Goal: Information Seeking & Learning: Learn about a topic

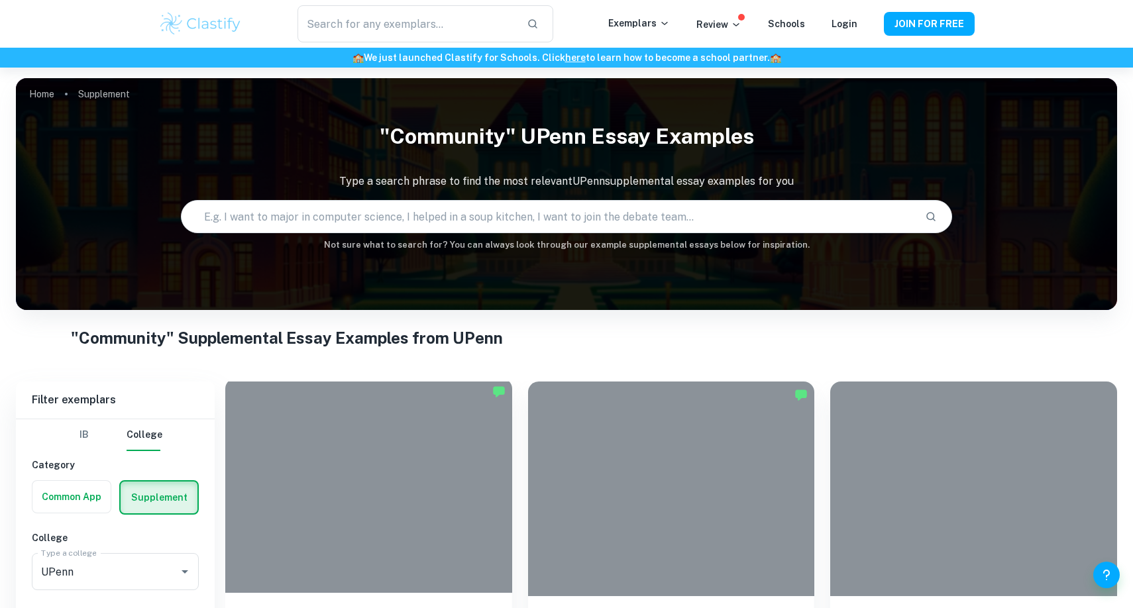
scroll to position [349, 0]
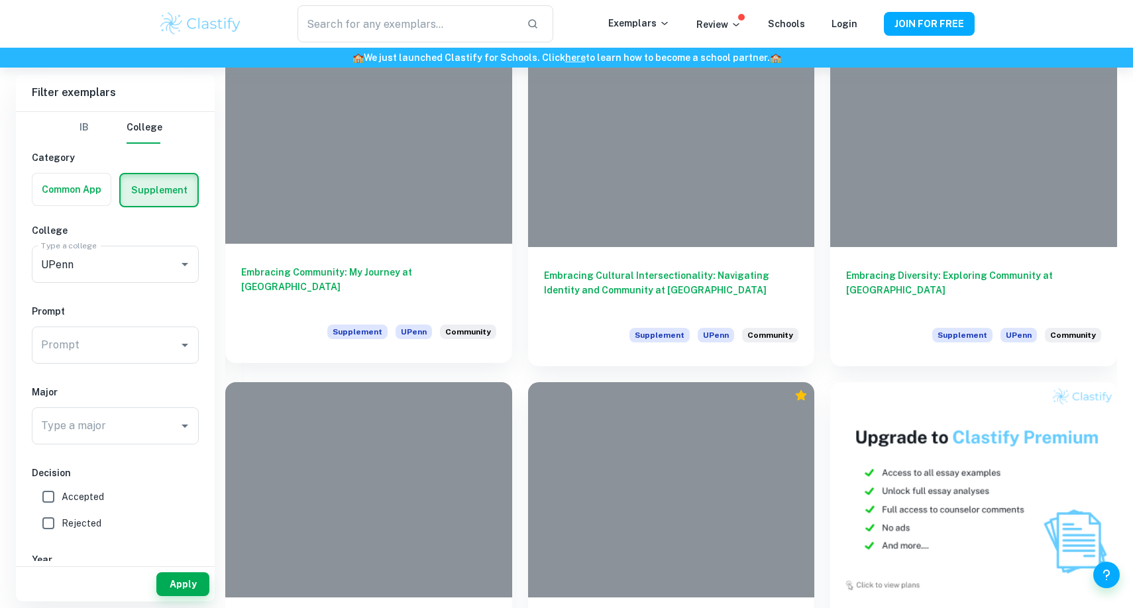
click at [386, 272] on h6 "Embracing Community: My Journey at [GEOGRAPHIC_DATA]" at bounding box center [368, 287] width 255 height 44
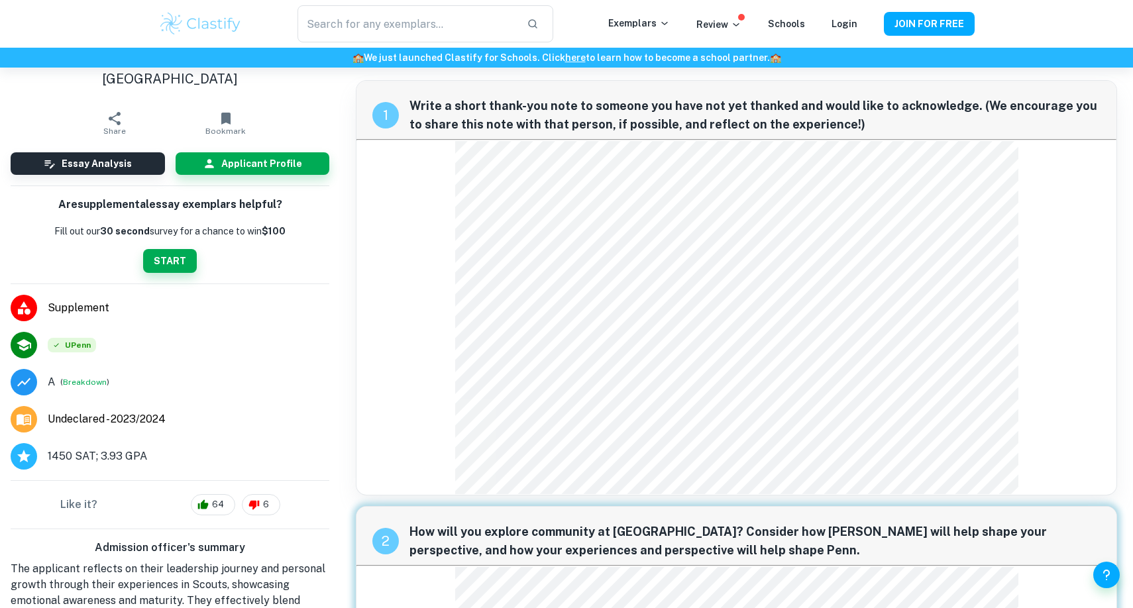
scroll to position [30, 0]
drag, startPoint x: 160, startPoint y: 402, endPoint x: 99, endPoint y: 402, distance: 61.6
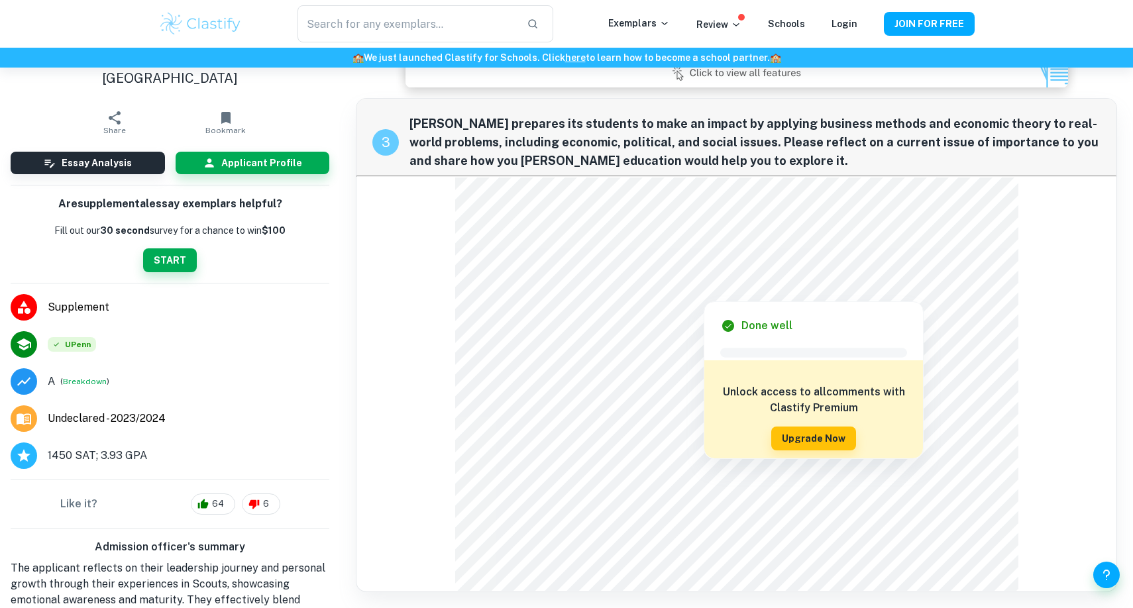
scroll to position [0, 0]
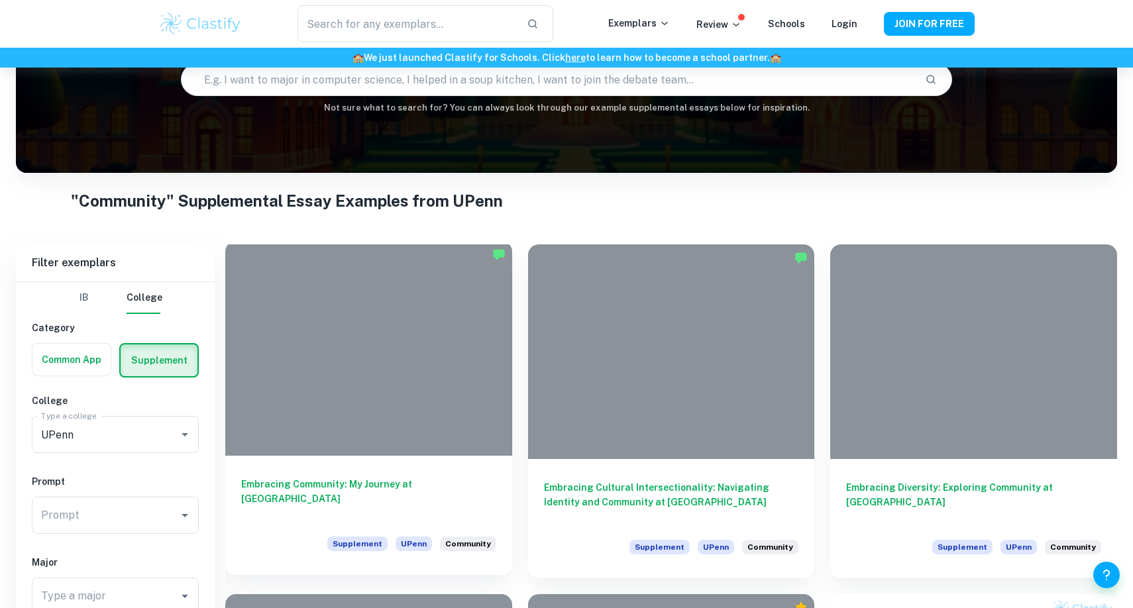
scroll to position [369, 0]
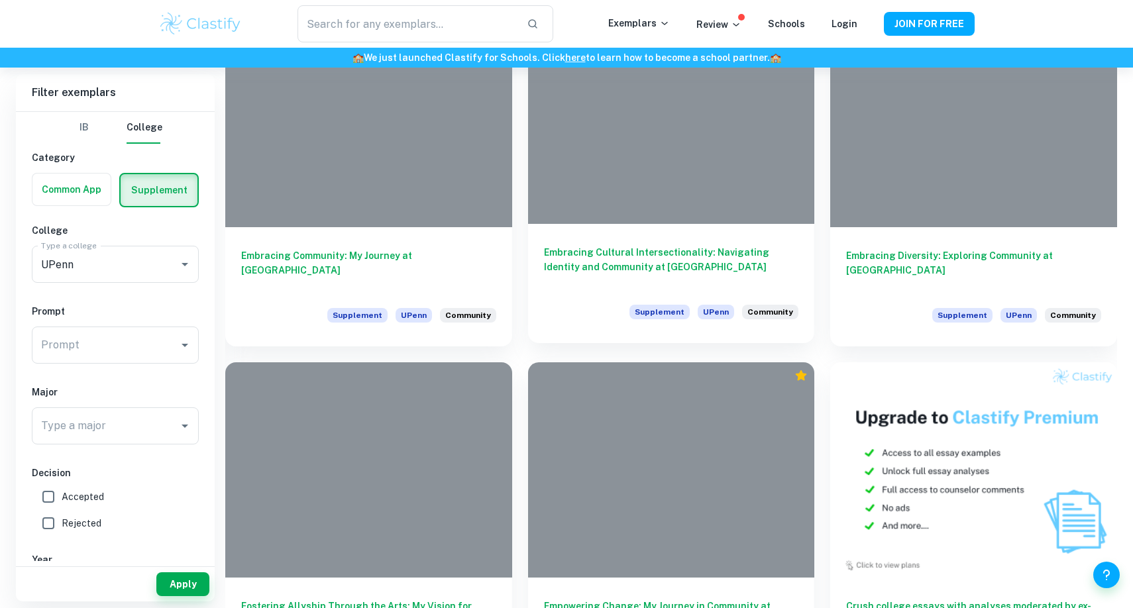
click at [714, 278] on h6 "Embracing Cultural Intersectionality: Navigating Identity and Community at [GEO…" at bounding box center [671, 267] width 255 height 44
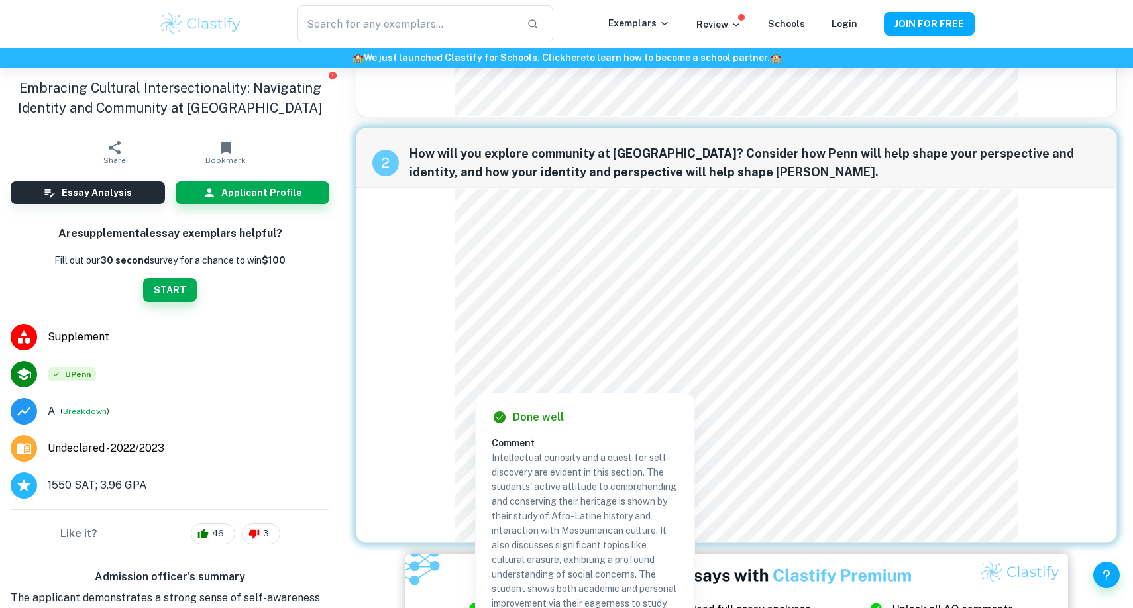
scroll to position [363, 0]
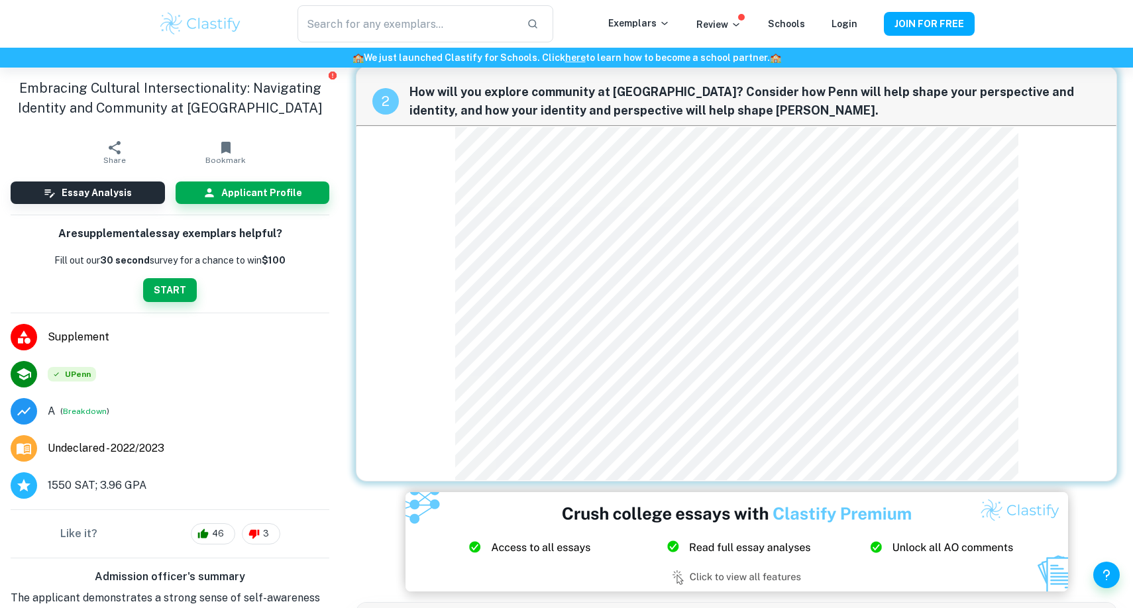
click at [462, 417] on div "2 How will you explore community at [GEOGRAPHIC_DATA]? Consider how Penn will h…" at bounding box center [736, 273] width 761 height 415
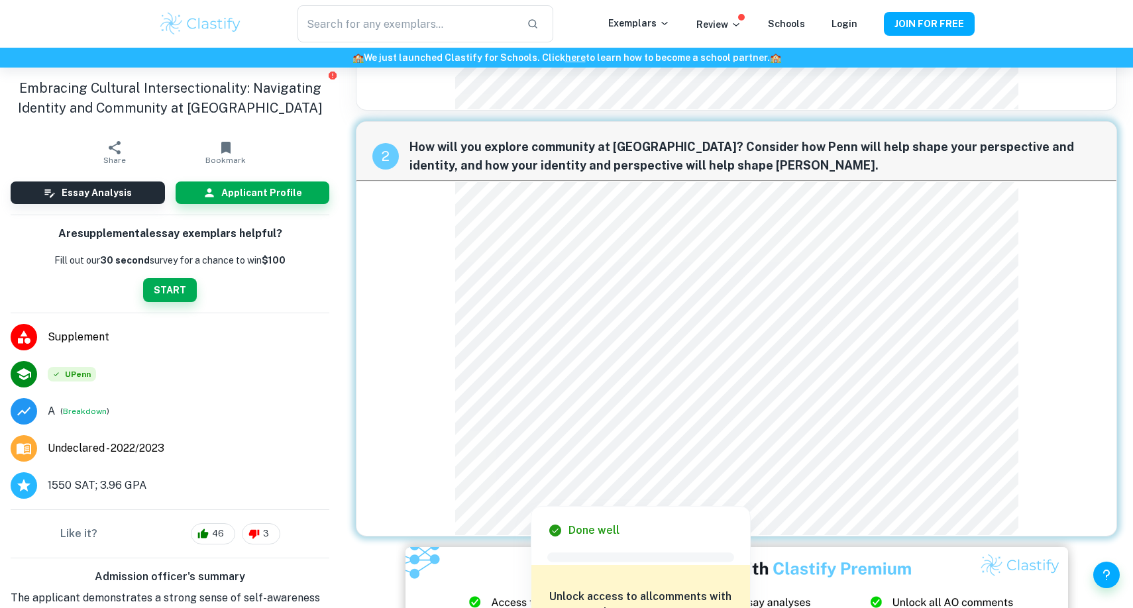
scroll to position [299, 0]
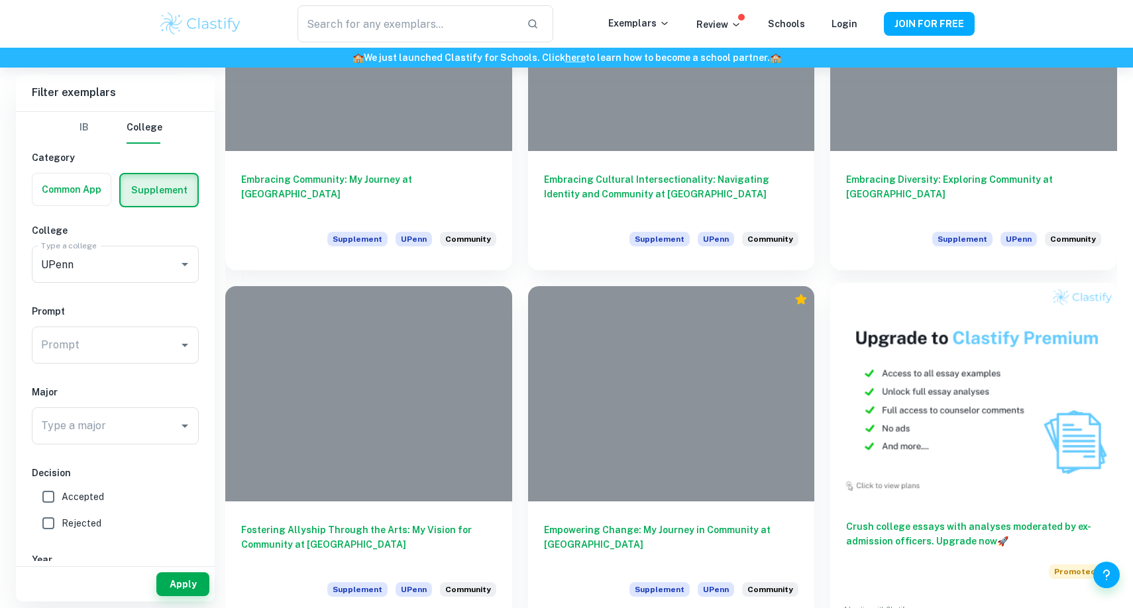
scroll to position [443, 0]
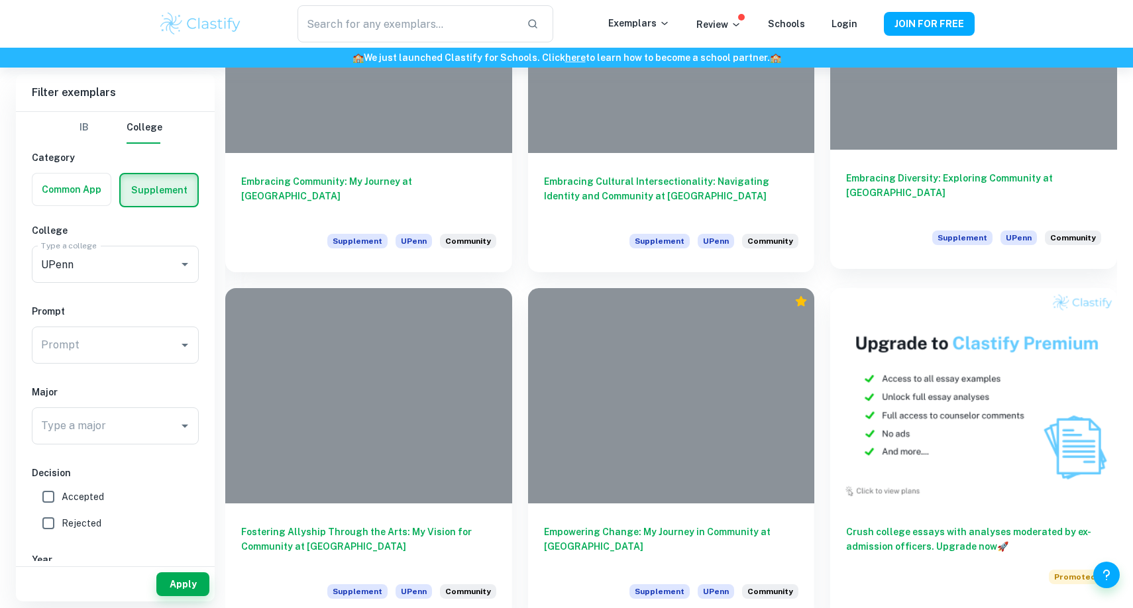
click at [967, 167] on div "Embracing Diversity: Exploring Community at Penn Supplement UPenn Community" at bounding box center [973, 209] width 287 height 119
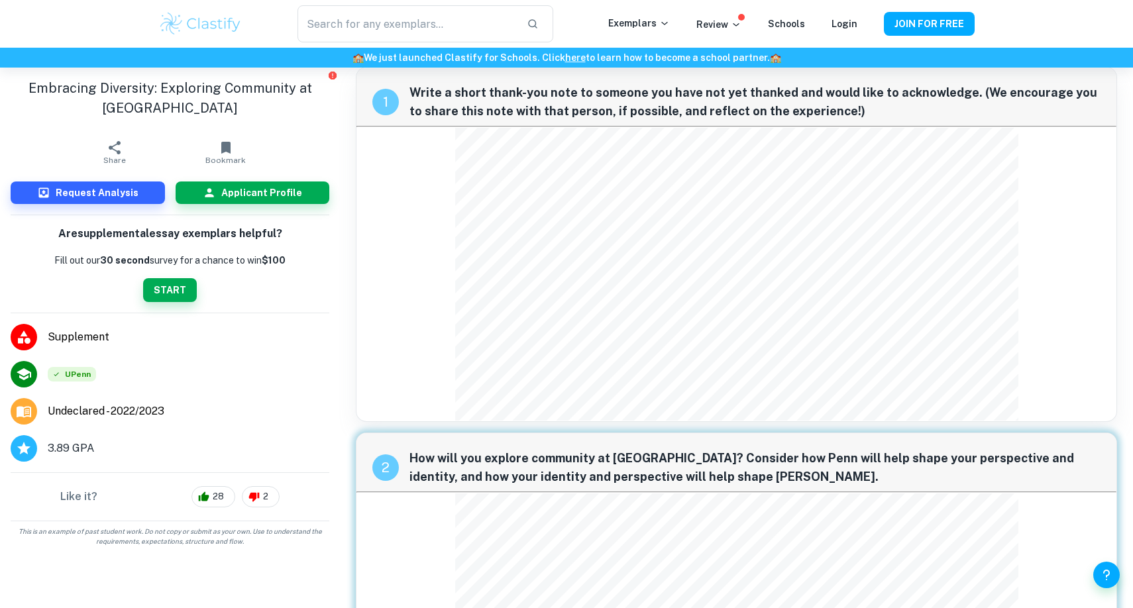
scroll to position [217, 0]
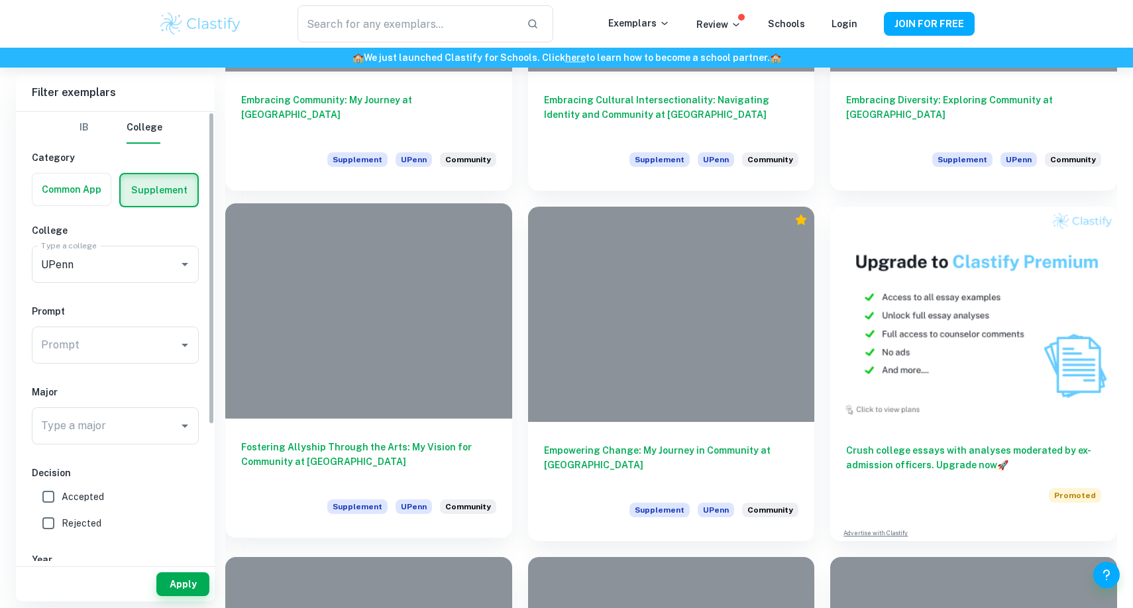
scroll to position [614, 0]
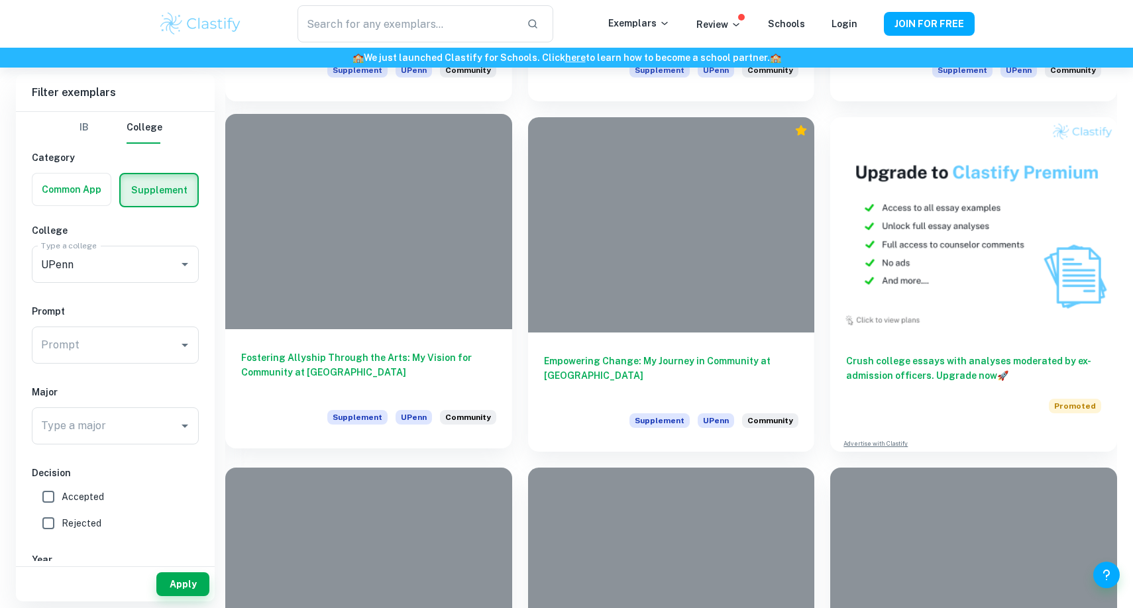
click at [382, 366] on h6 "Fostering Allyship Through the Arts: My Vision for Community at [GEOGRAPHIC_DAT…" at bounding box center [368, 372] width 255 height 44
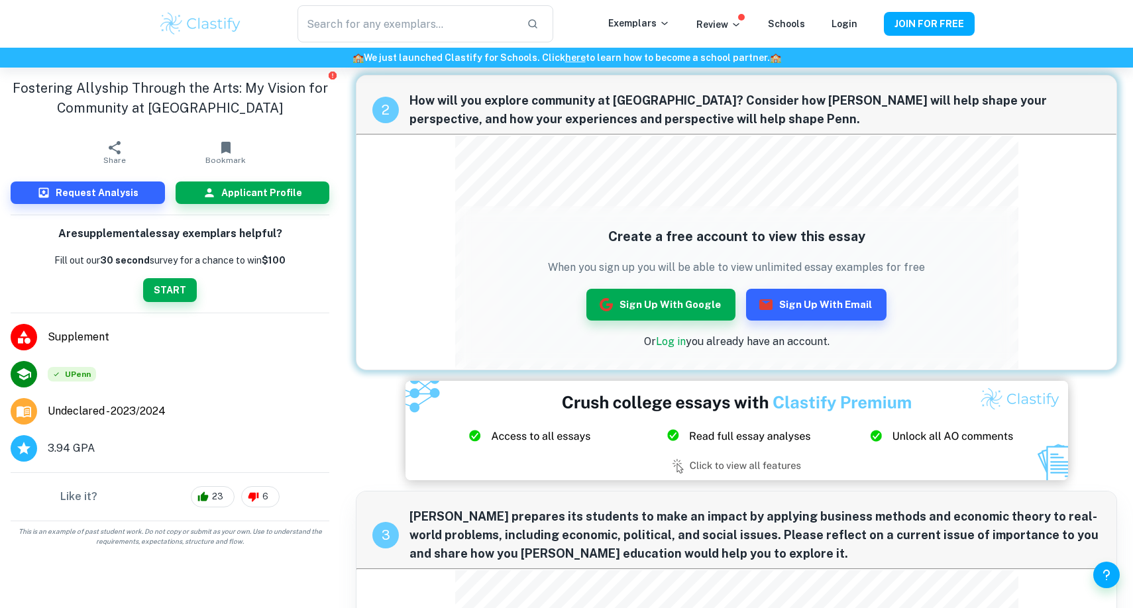
scroll to position [345, 0]
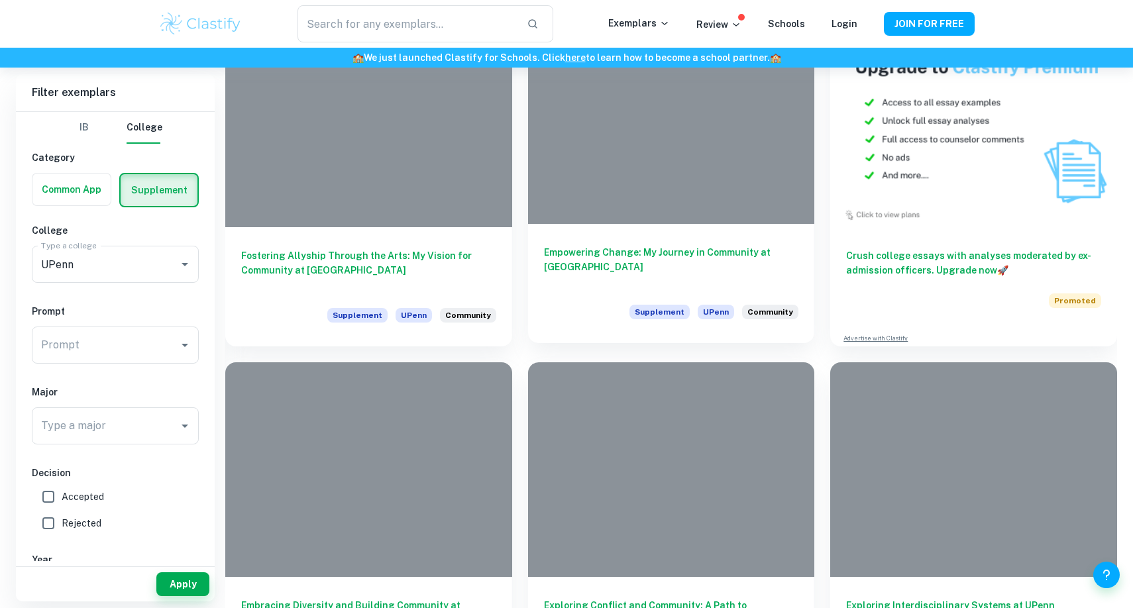
scroll to position [798, 0]
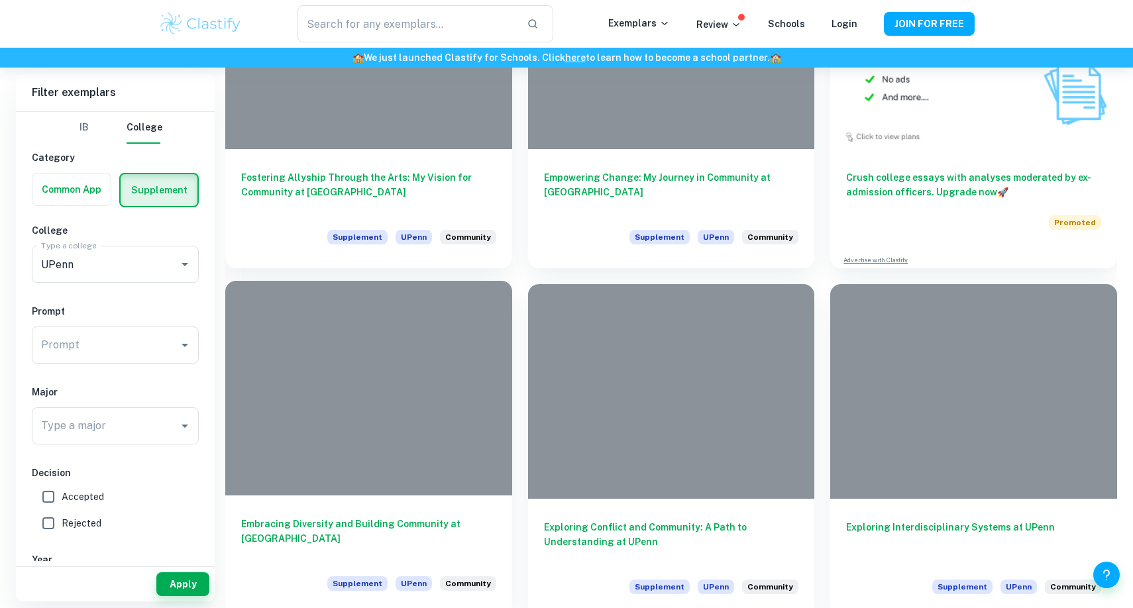
click at [390, 468] on div at bounding box center [368, 388] width 287 height 215
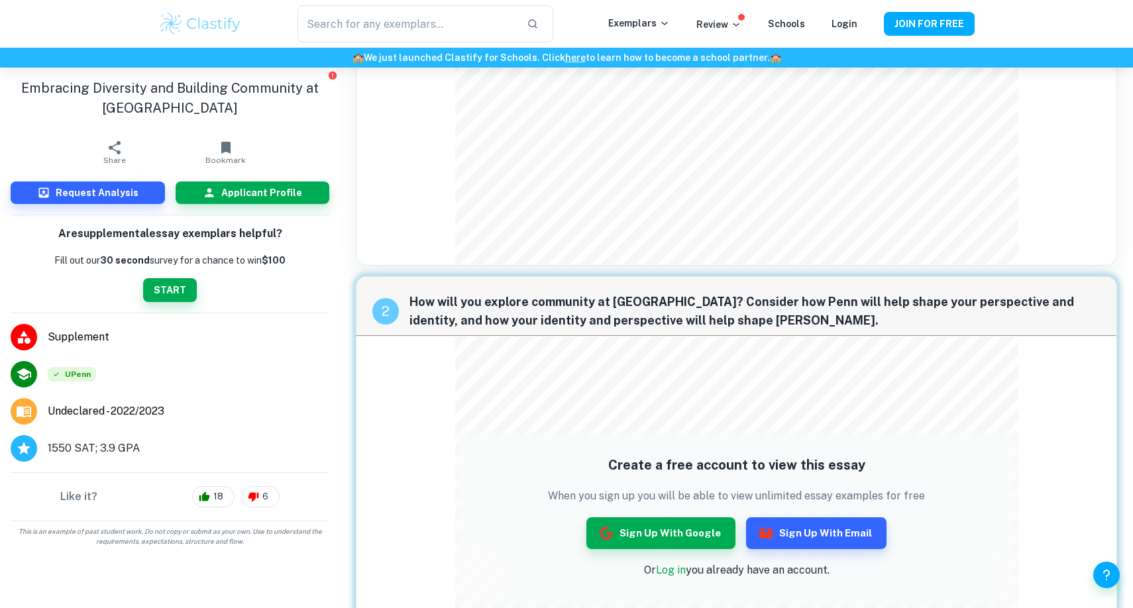
scroll to position [331, 0]
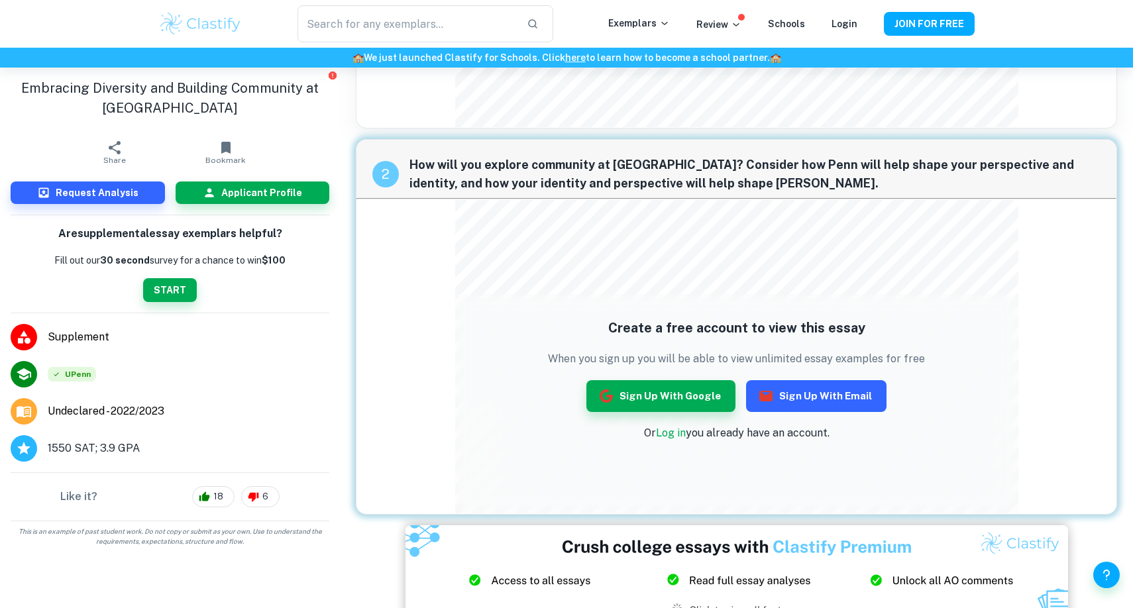
click at [792, 392] on button "Sign up with Email" at bounding box center [816, 396] width 140 height 32
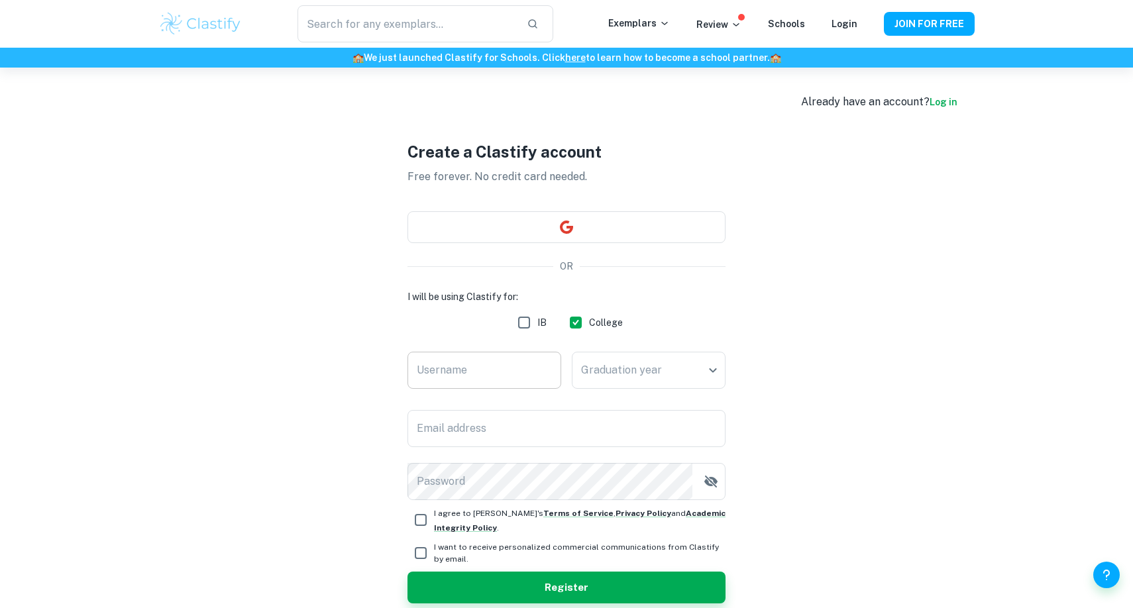
click at [490, 360] on input "Username" at bounding box center [484, 370] width 154 height 37
click at [266, 348] on div "Create a Clastify account Free forever. No credit card needed. OR I will be usi…" at bounding box center [566, 372] width 816 height 608
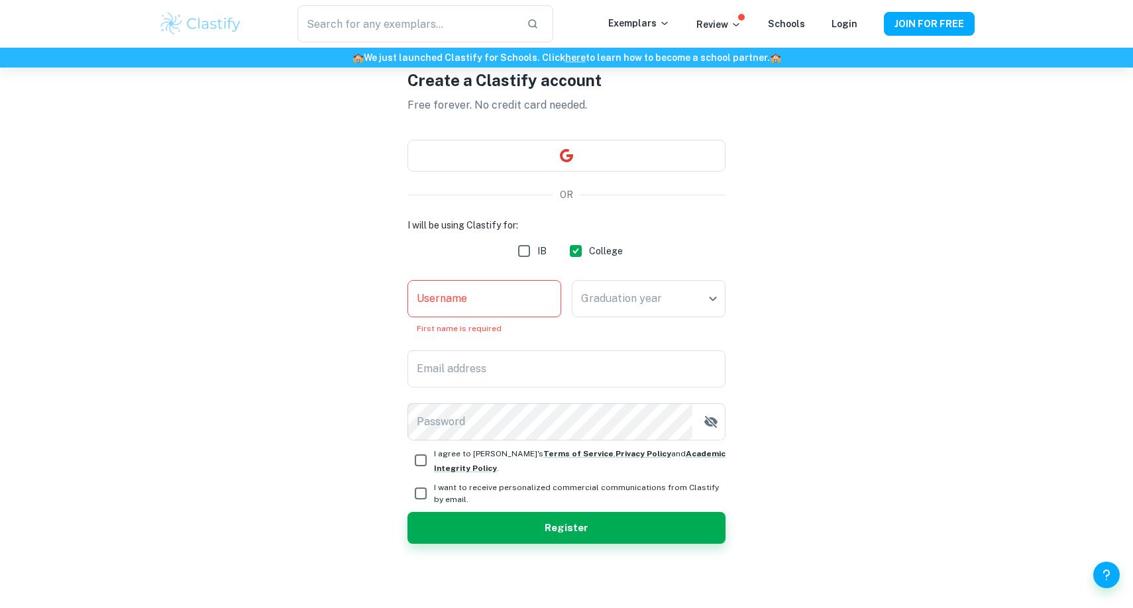
scroll to position [68, 0]
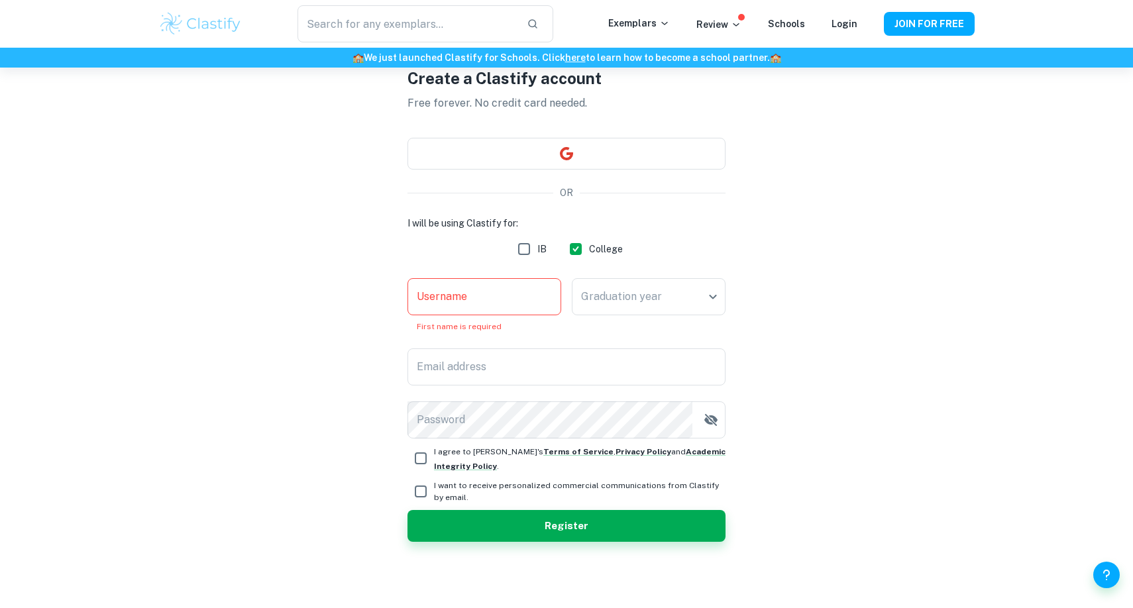
click at [450, 297] on input "Username" at bounding box center [484, 296] width 154 height 37
click at [356, 285] on div "Create a Clastify account Free forever. No credit card needed. OR I will be usi…" at bounding box center [566, 304] width 816 height 608
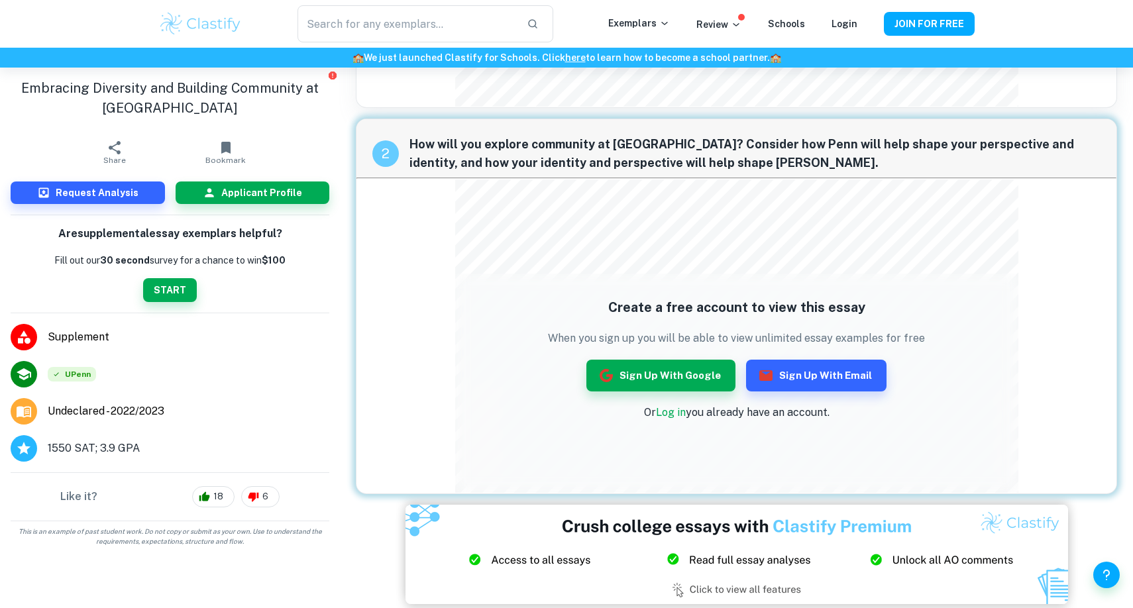
scroll to position [348, 0]
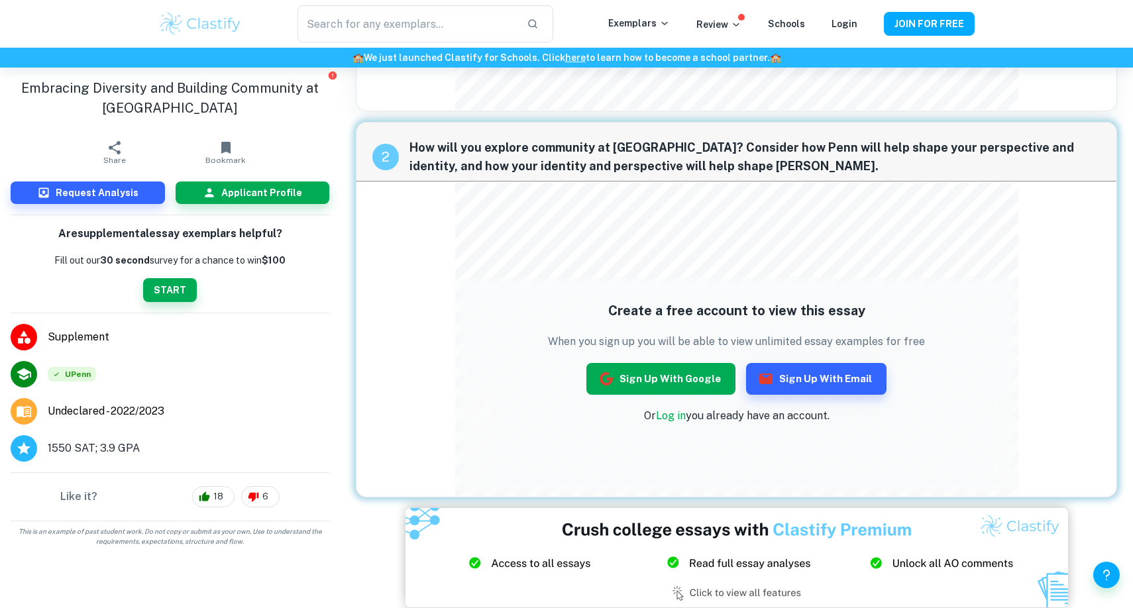
click at [694, 387] on button "Sign up with Google" at bounding box center [660, 379] width 149 height 32
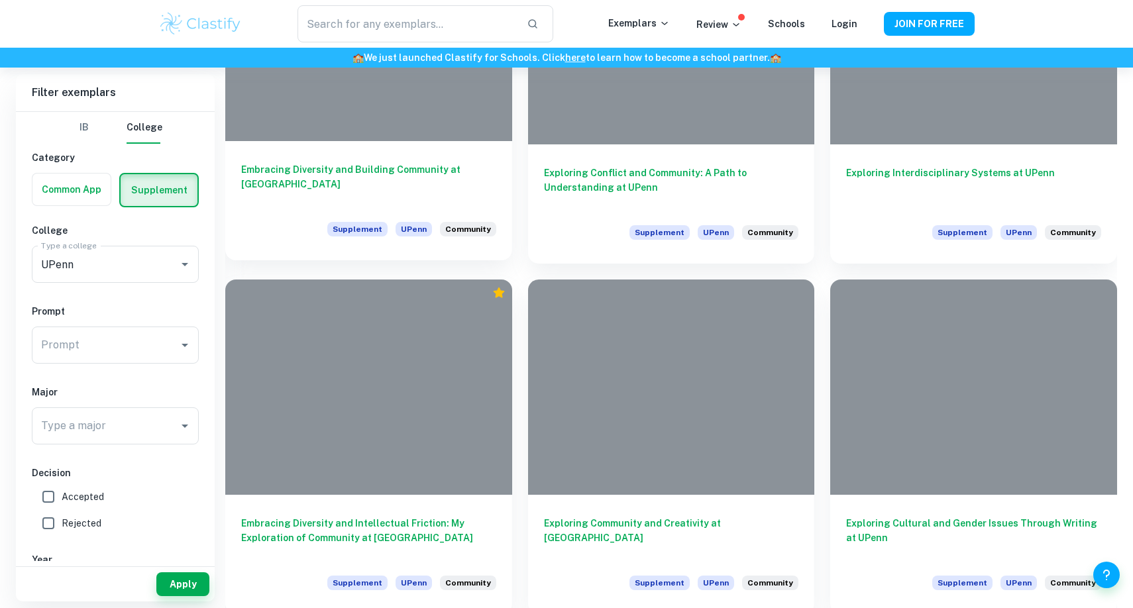
scroll to position [1332, 0]
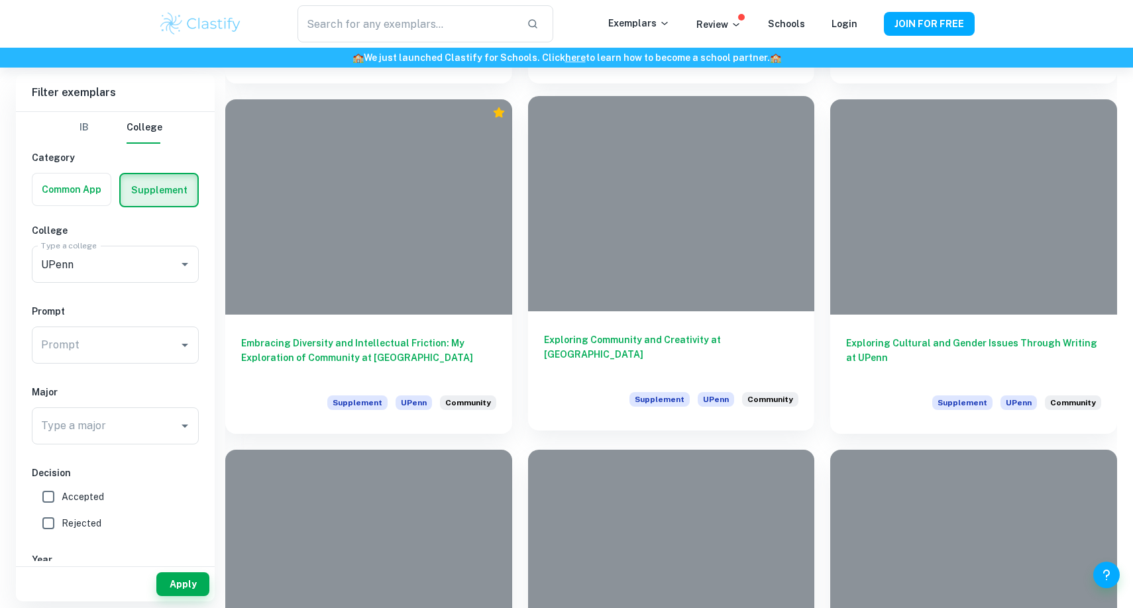
click at [670, 343] on h6 "Exploring Community and Creativity at [GEOGRAPHIC_DATA]" at bounding box center [671, 355] width 255 height 44
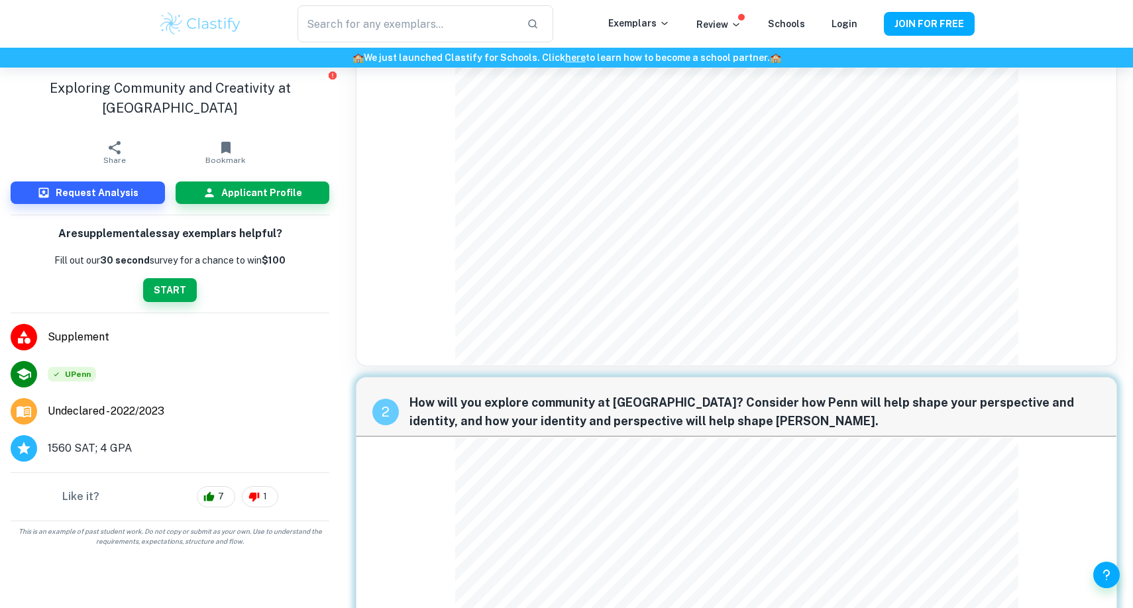
scroll to position [268, 0]
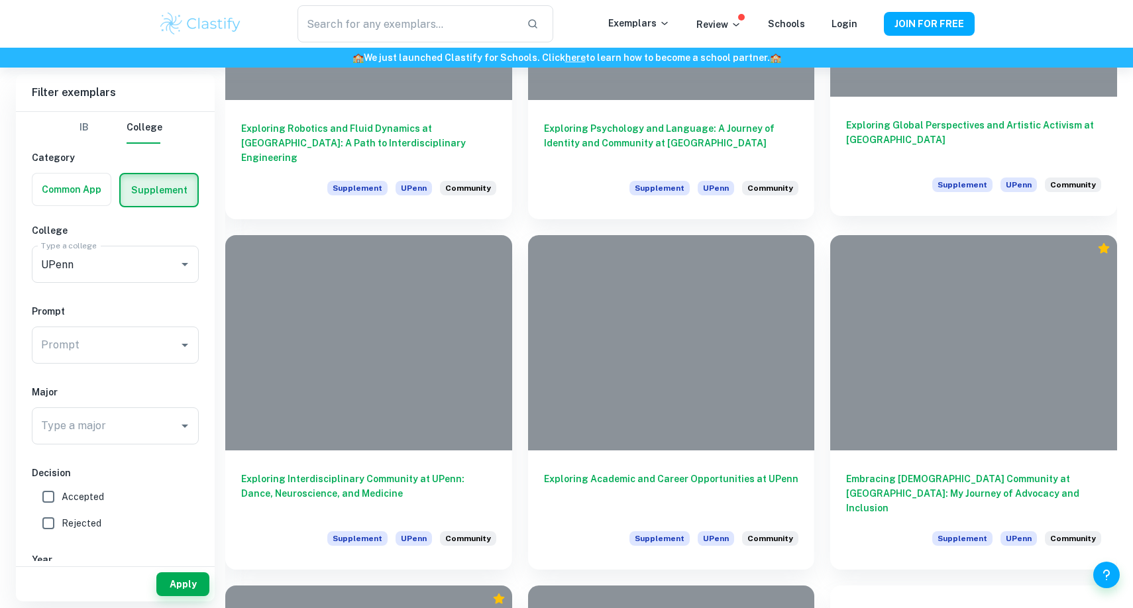
scroll to position [2132, 0]
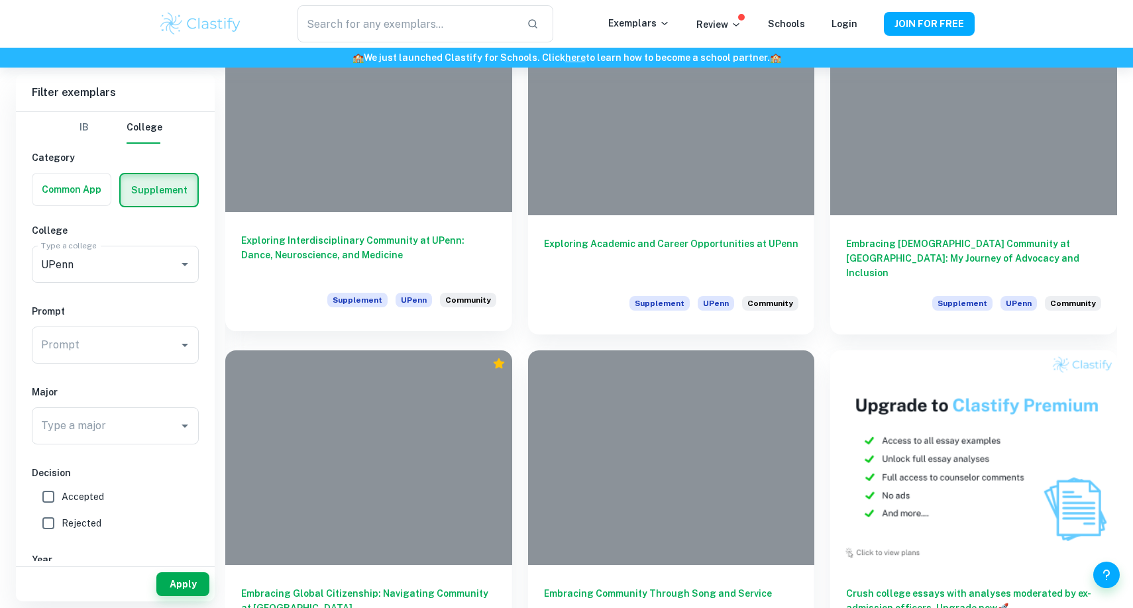
click at [441, 238] on h6 "Exploring Interdisciplinary Community at UPenn: Dance, Neuroscience, and Medici…" at bounding box center [368, 255] width 255 height 44
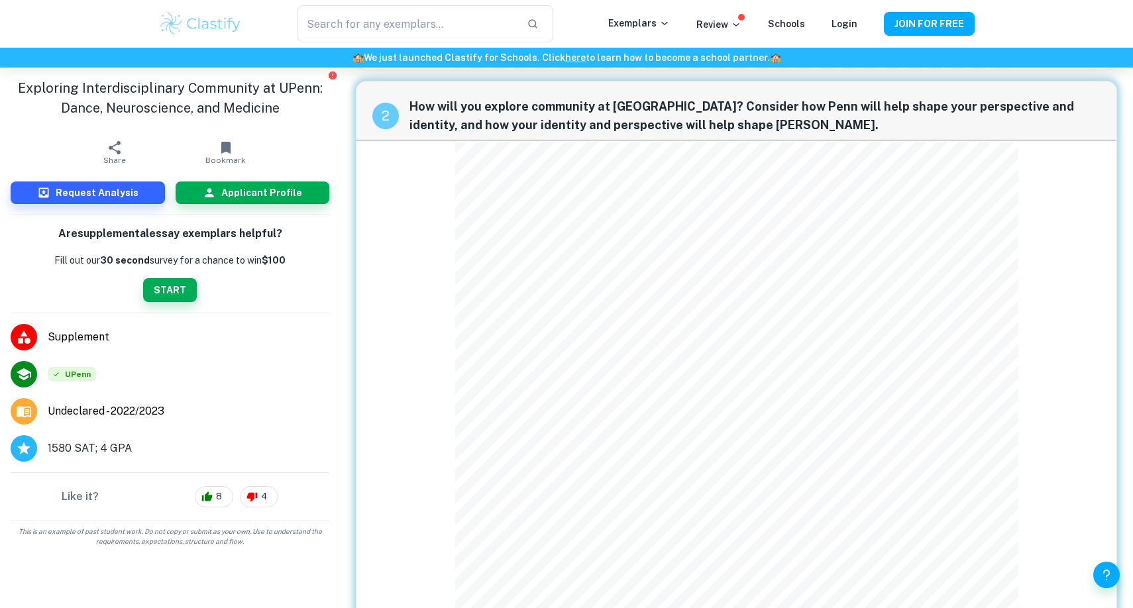
scroll to position [544, 0]
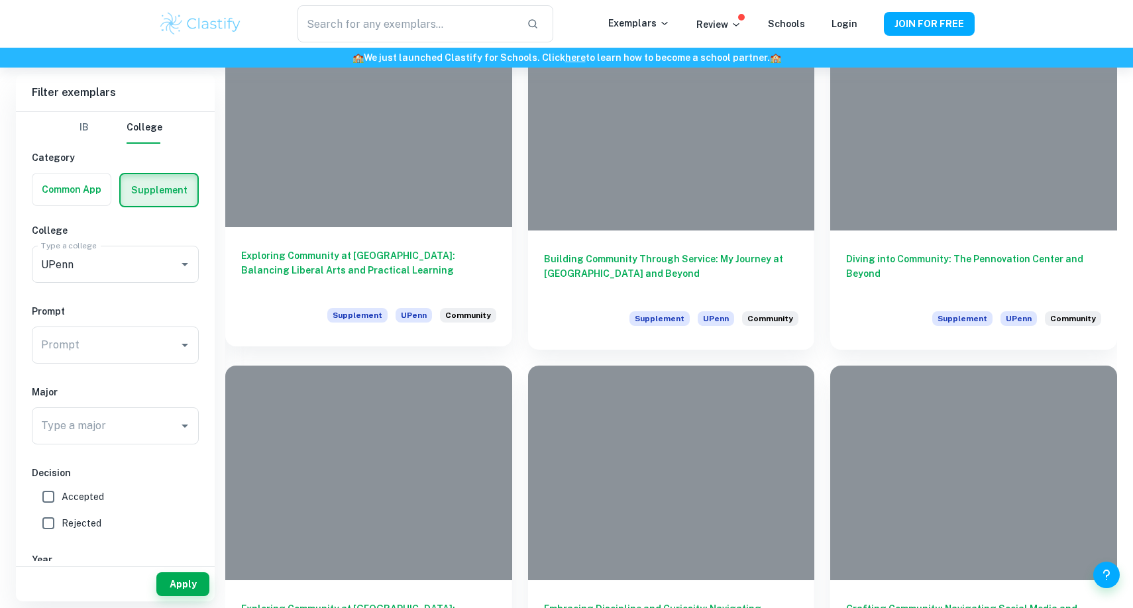
scroll to position [2906, 0]
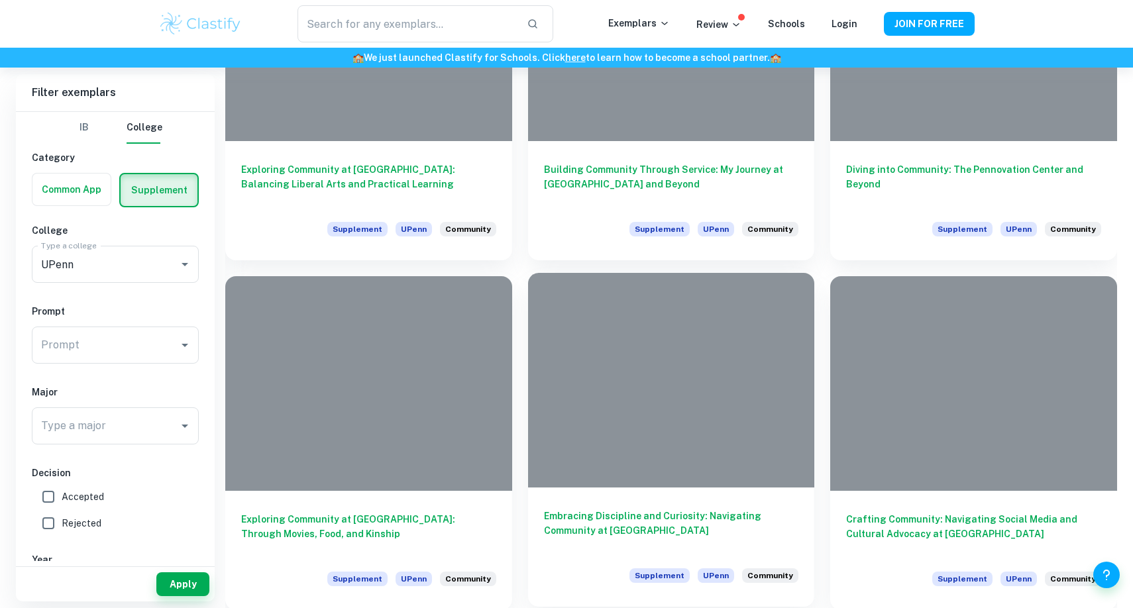
click at [657, 543] on h6 "Embracing Discipline and Curiosity: Navigating Community at [GEOGRAPHIC_DATA]" at bounding box center [671, 531] width 255 height 44
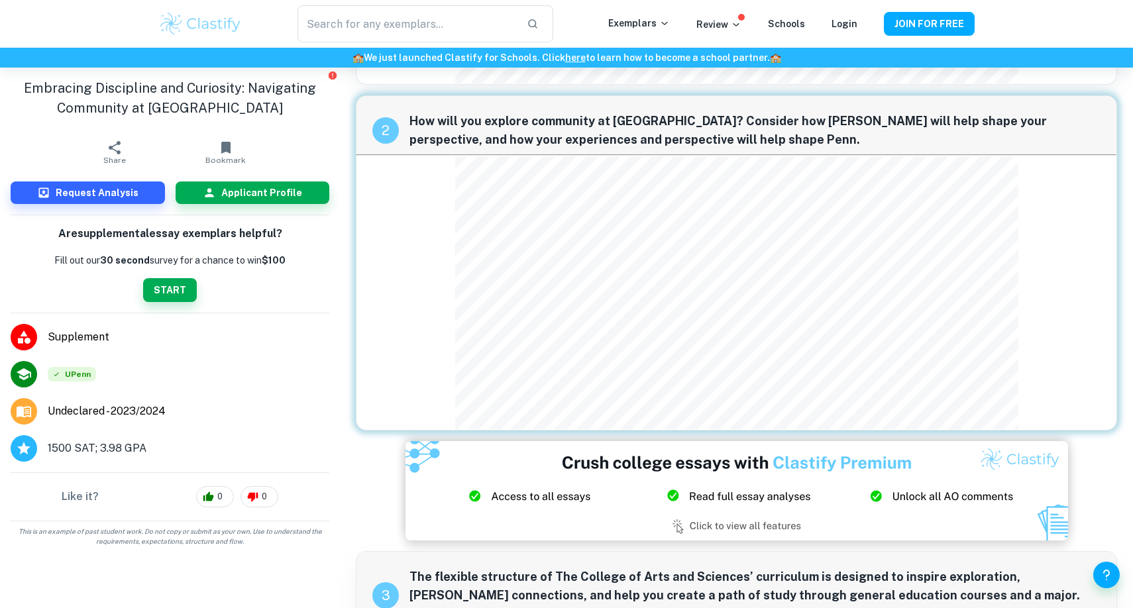
scroll to position [377, 0]
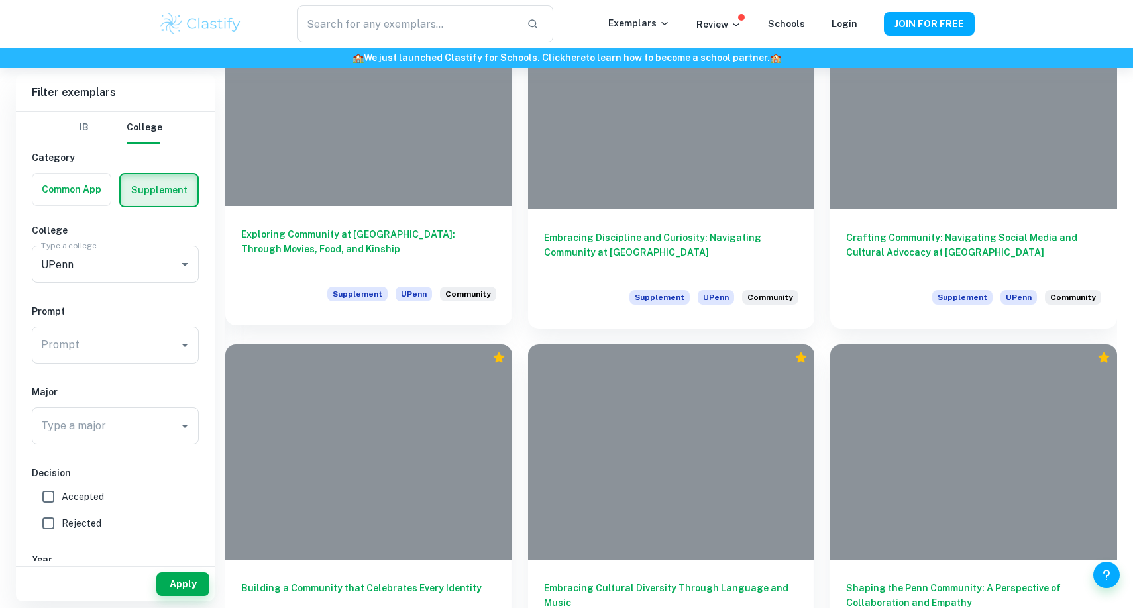
scroll to position [3400, 0]
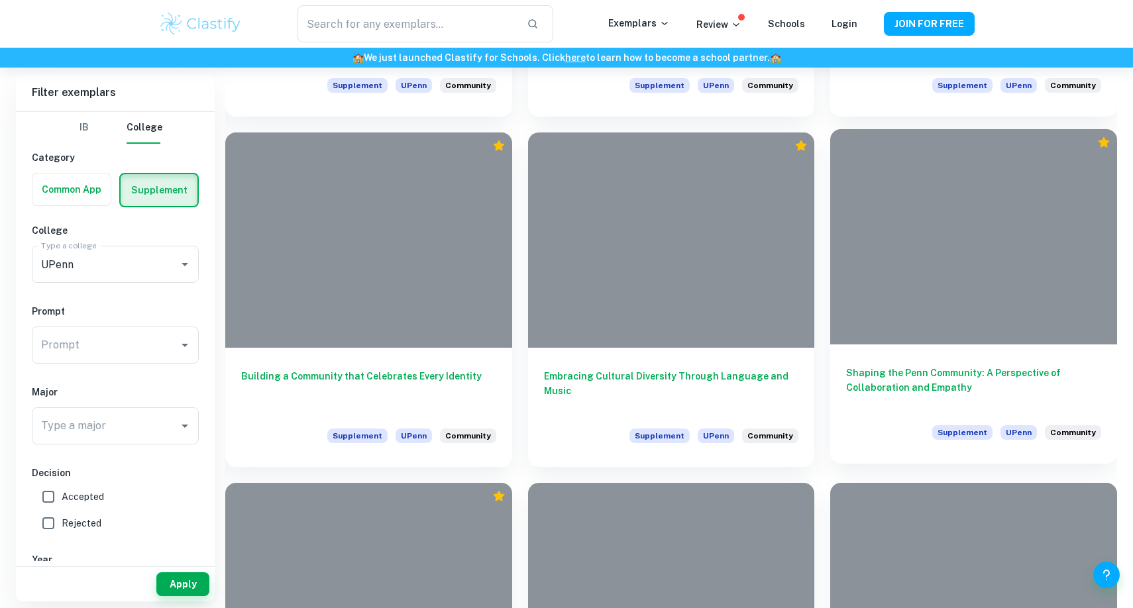
click at [914, 396] on h6 "Shaping the Penn Community: A Perspective of Collaboration and Empathy" at bounding box center [973, 388] width 255 height 44
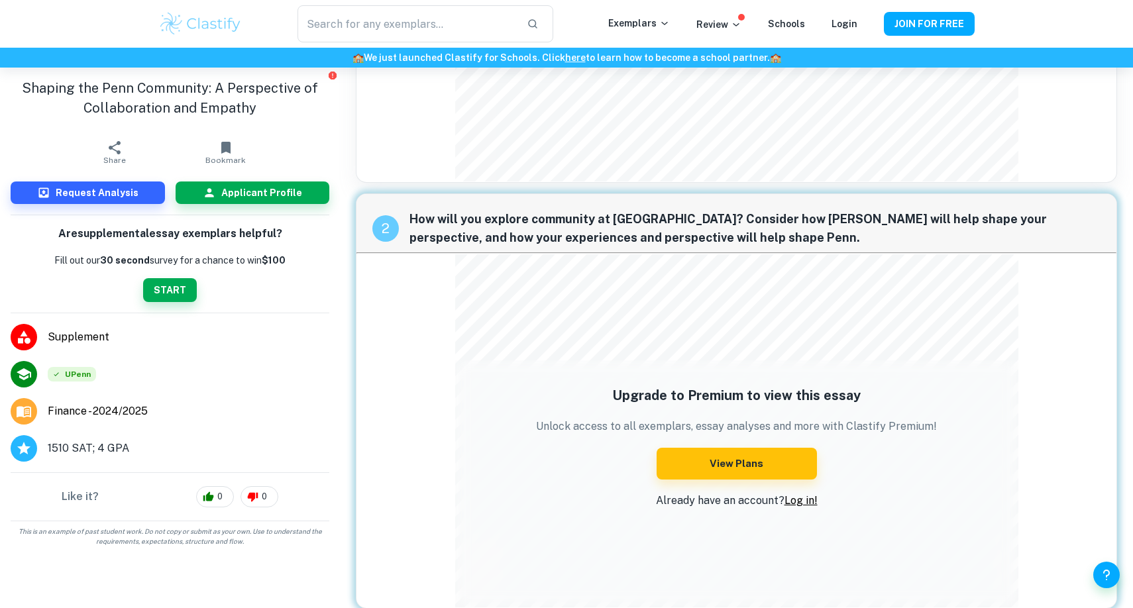
scroll to position [199, 0]
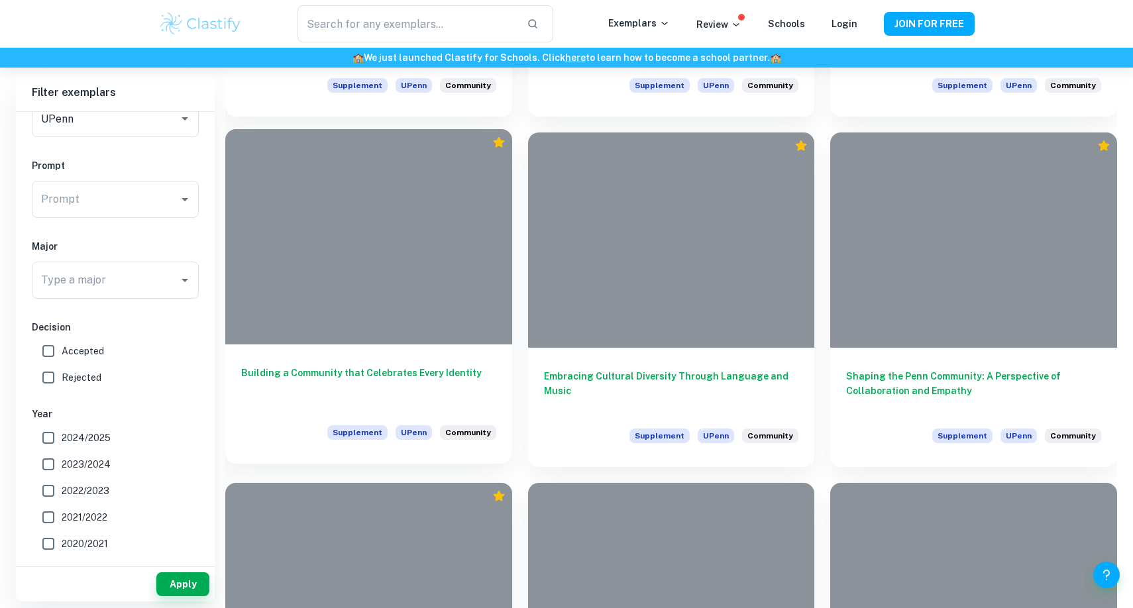
scroll to position [3959, 0]
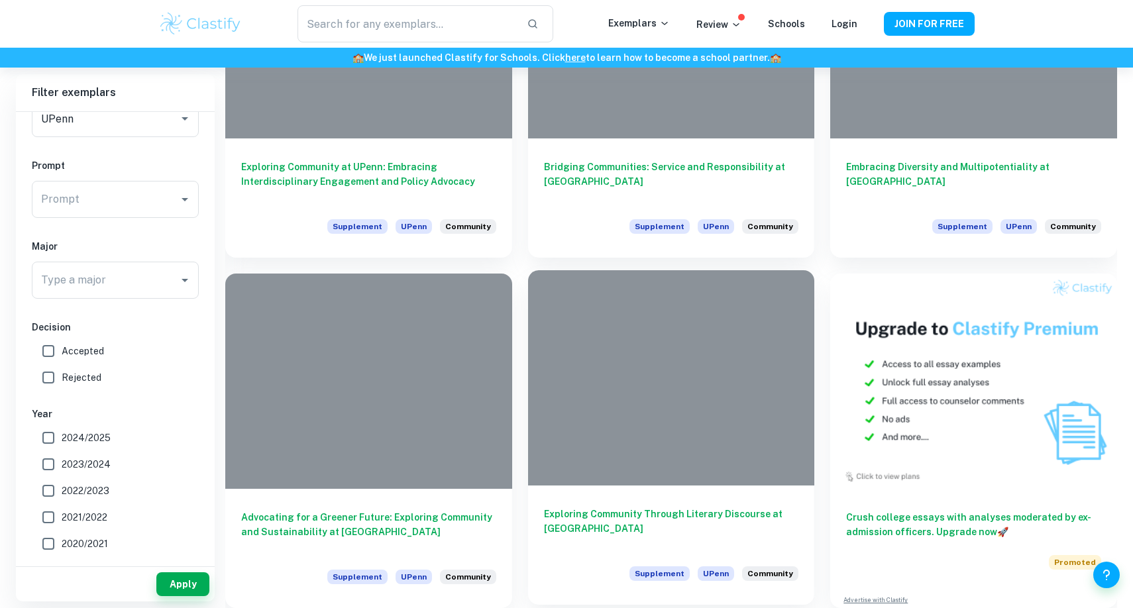
click at [564, 533] on h6 "Exploring Community Through Literary Discourse at [GEOGRAPHIC_DATA]" at bounding box center [671, 529] width 255 height 44
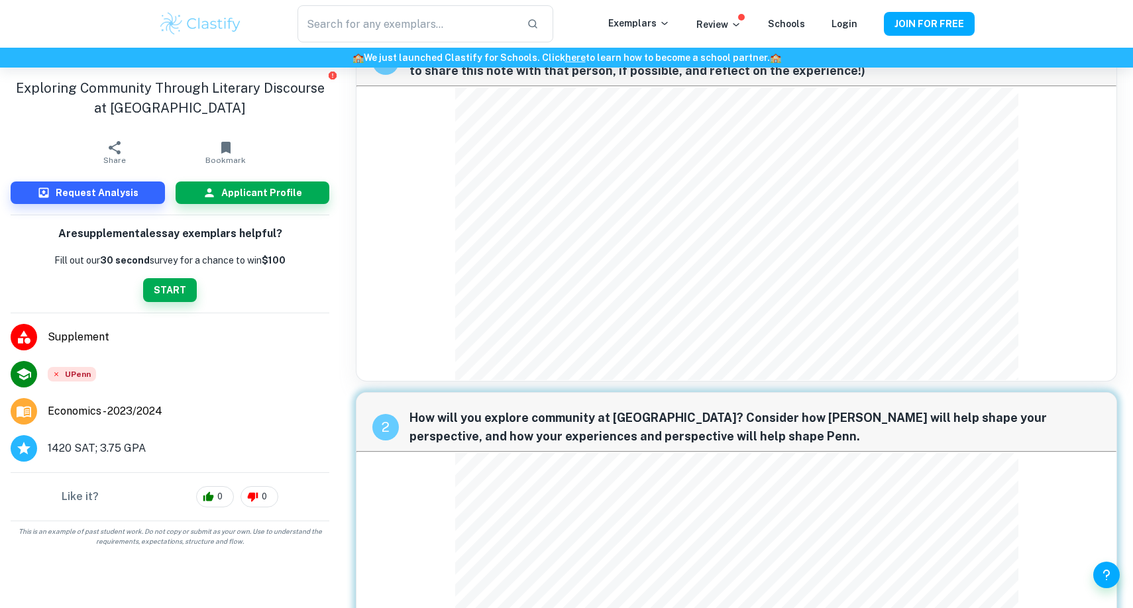
scroll to position [299, 0]
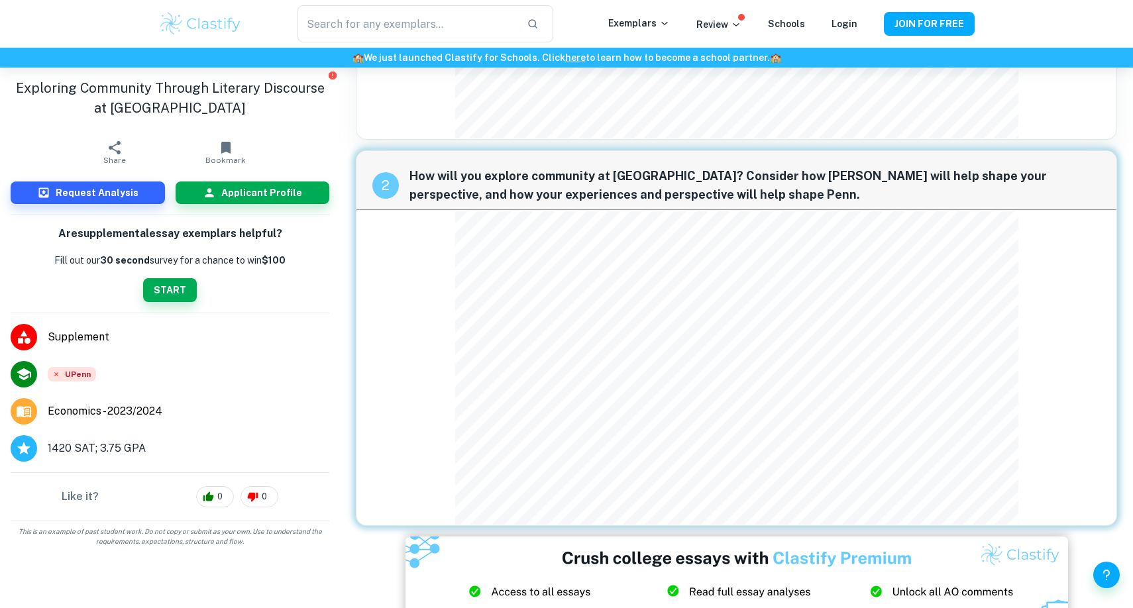
click at [553, 535] on div "1 Write a short thank-you note to someone you have not yet thanked and would li…" at bounding box center [736, 412] width 782 height 1277
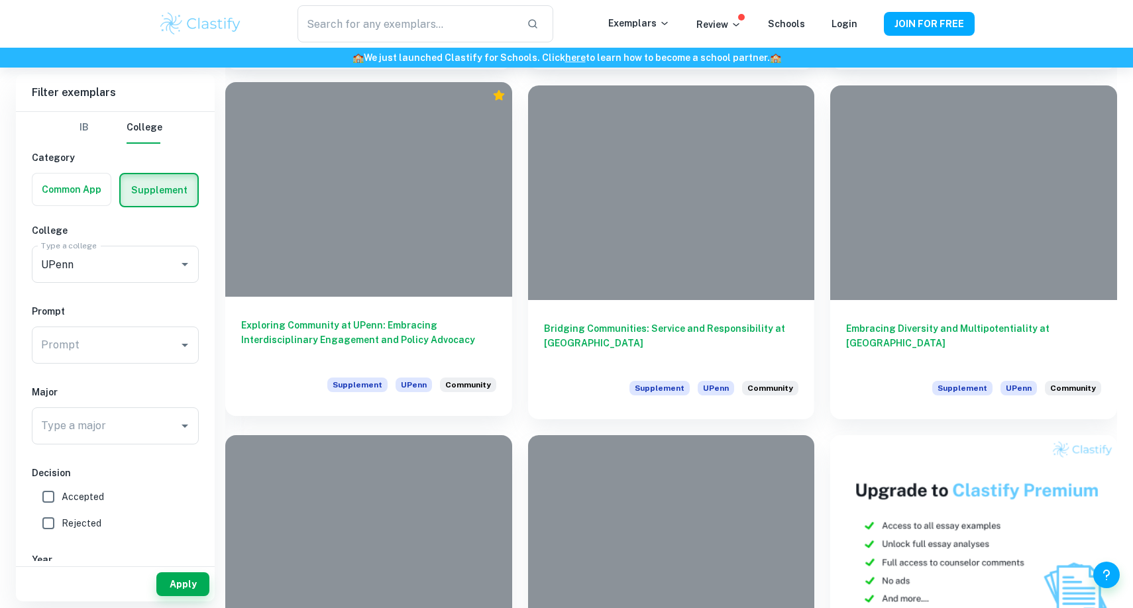
scroll to position [3625, 0]
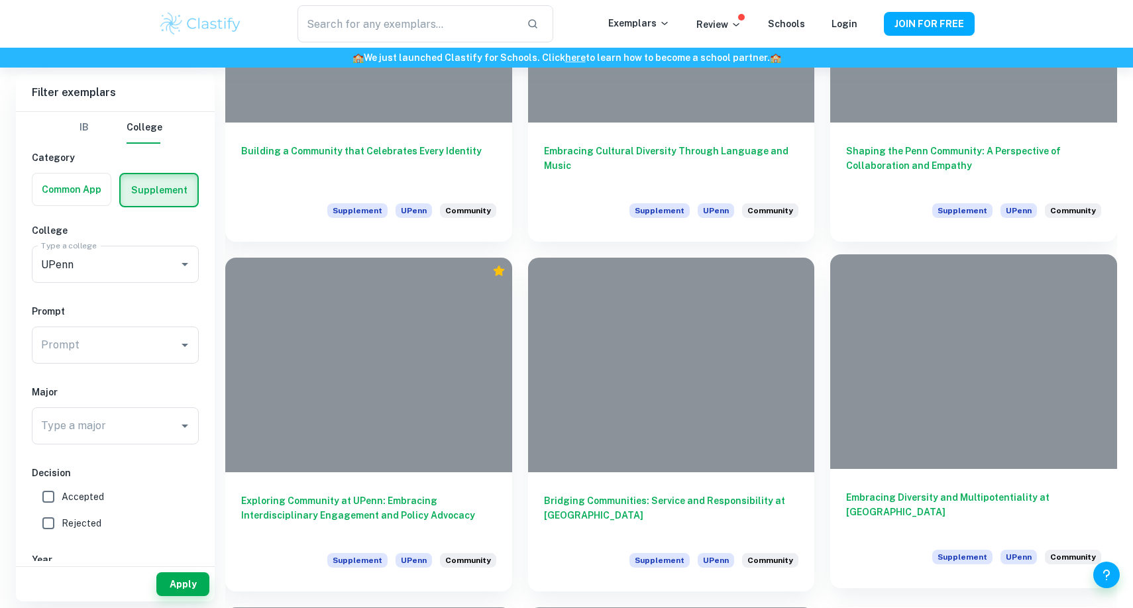
click at [1042, 412] on div at bounding box center [973, 361] width 287 height 215
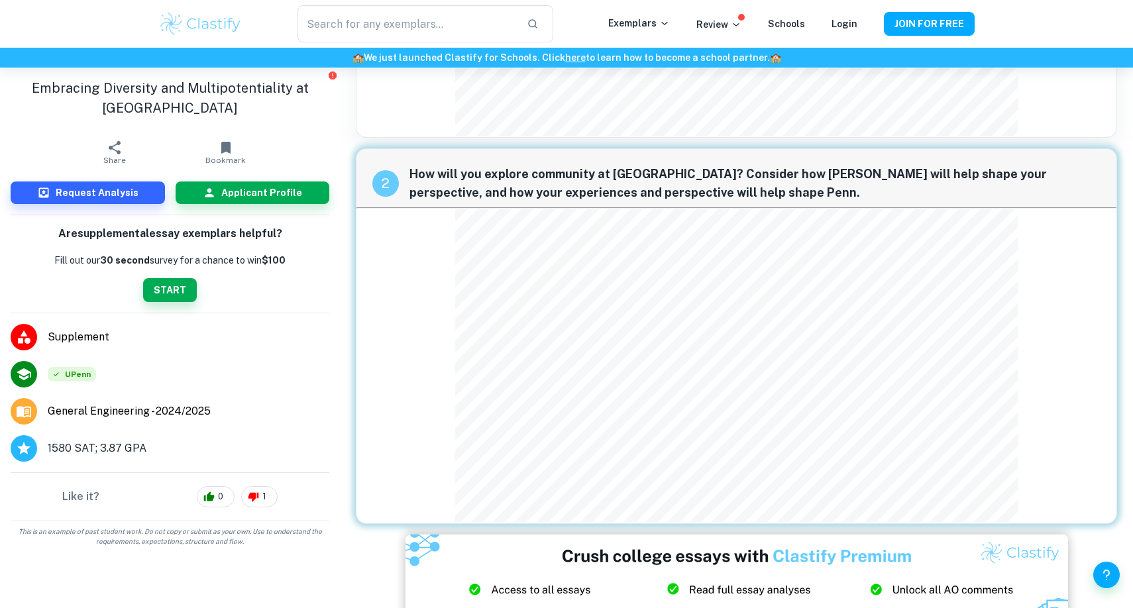
scroll to position [380, 0]
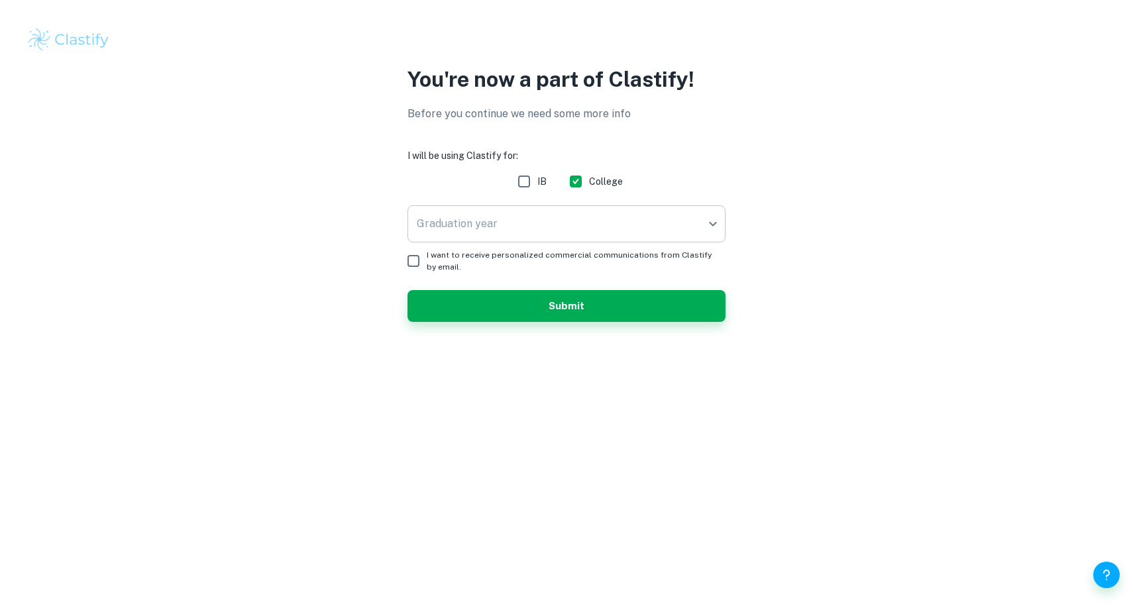
click at [587, 211] on body "We value your privacy We use cookies to enhance your browsing experience, serve…" at bounding box center [566, 304] width 1133 height 608
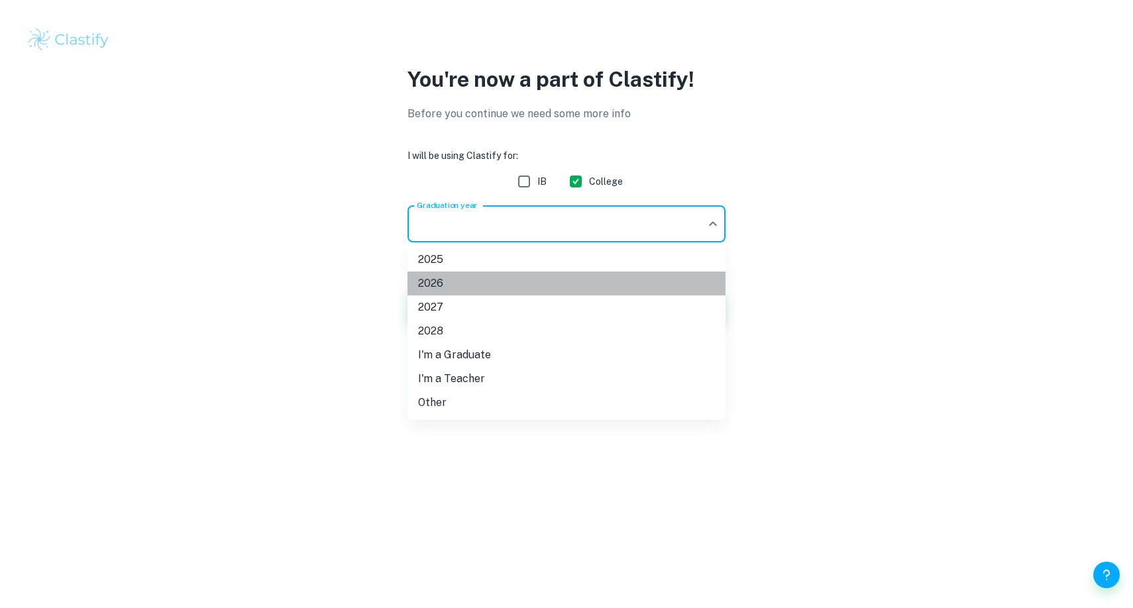
click at [555, 288] on li "2026" at bounding box center [566, 284] width 318 height 24
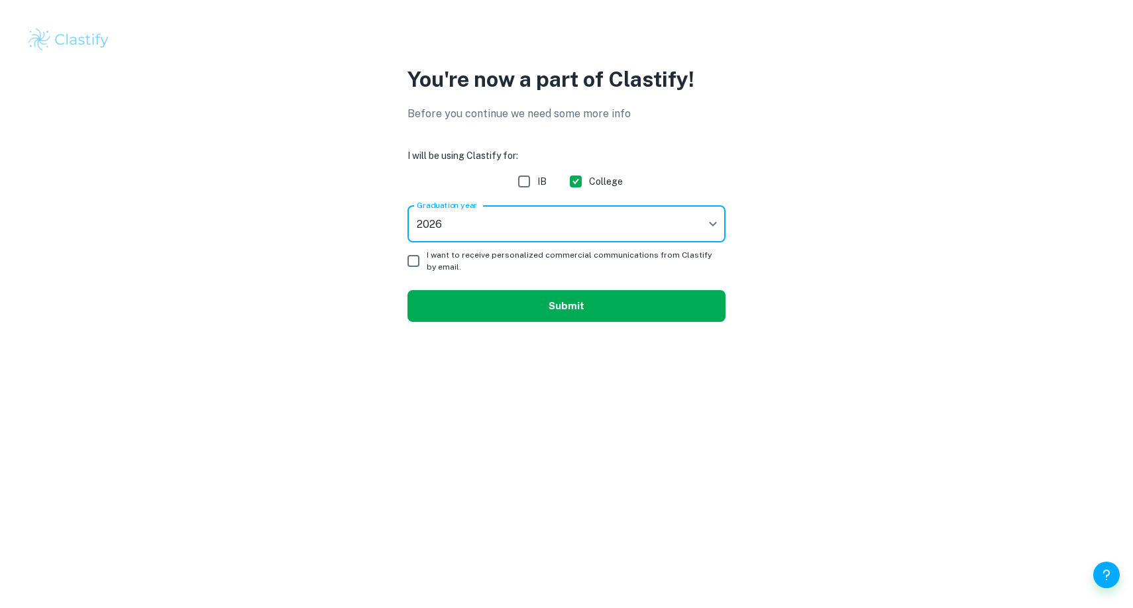
click at [541, 315] on button "Submit" at bounding box center [566, 306] width 318 height 32
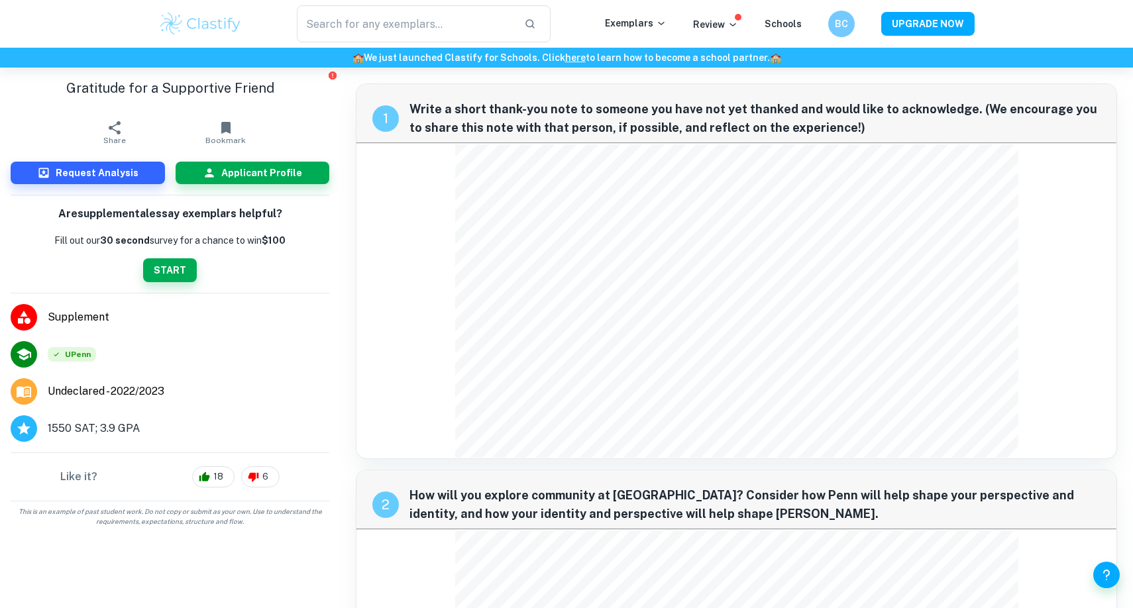
scroll to position [299, 0]
click at [215, 26] on img at bounding box center [200, 24] width 84 height 26
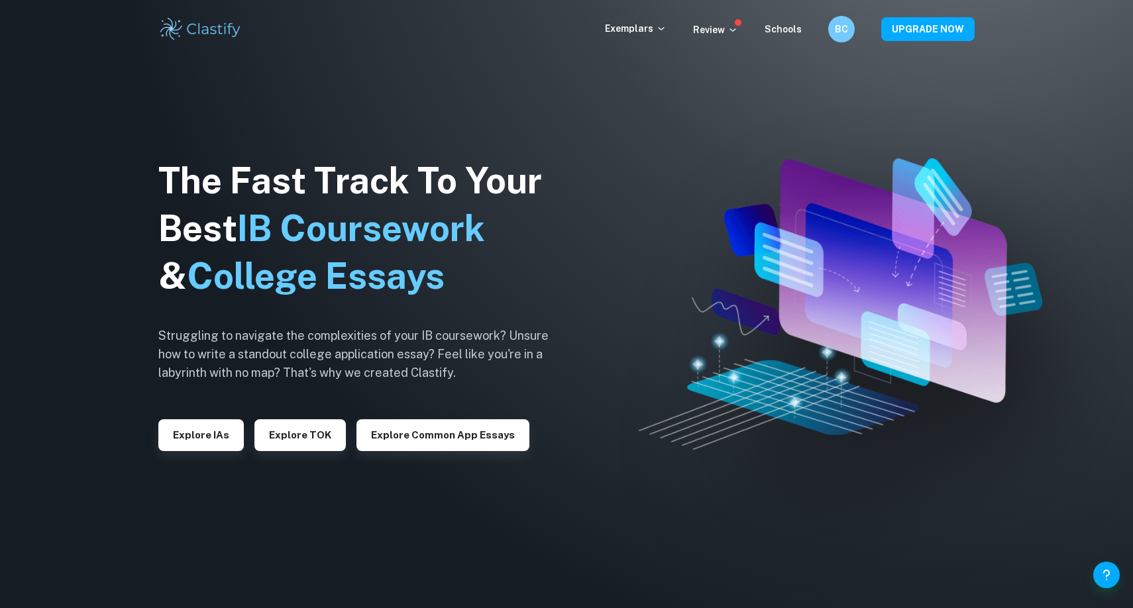
click at [179, 7] on div "Exemplars Review Schools BC UPGRADE NOW" at bounding box center [566, 29] width 1133 height 58
